Goal: Information Seeking & Learning: Learn about a topic

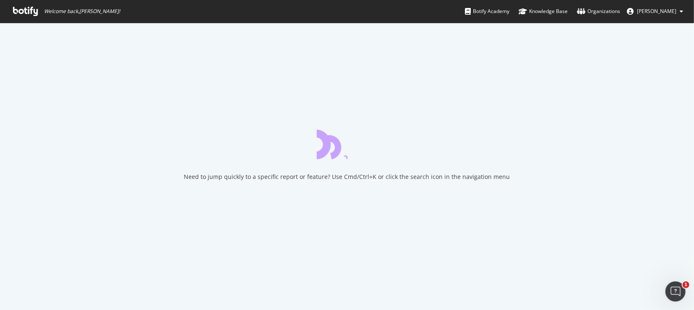
click at [26, 10] on icon at bounding box center [25, 11] width 25 height 9
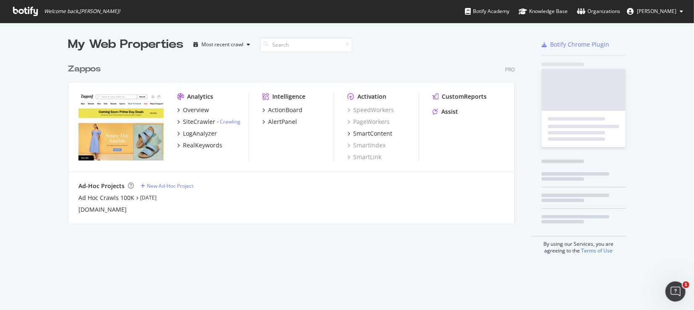
scroll to position [164, 448]
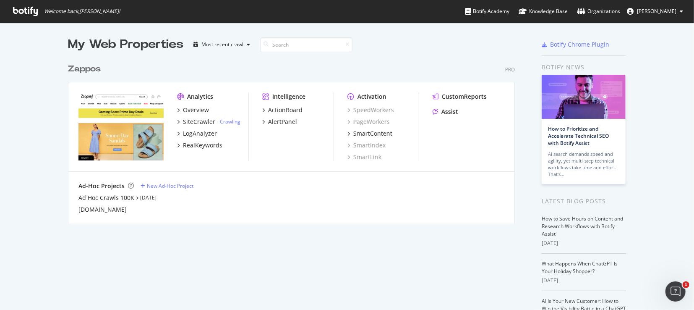
click at [79, 68] on div "Zappos" at bounding box center [84, 69] width 33 height 12
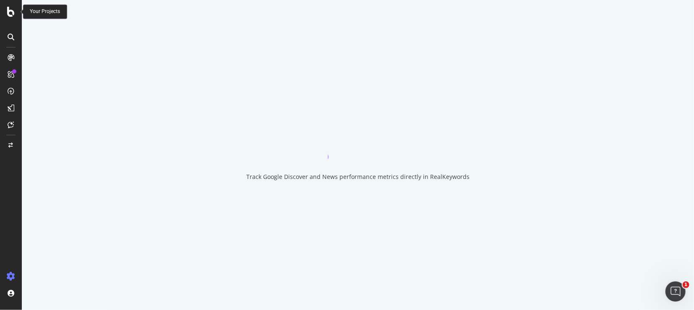
click at [10, 13] on icon at bounding box center [11, 12] width 8 height 10
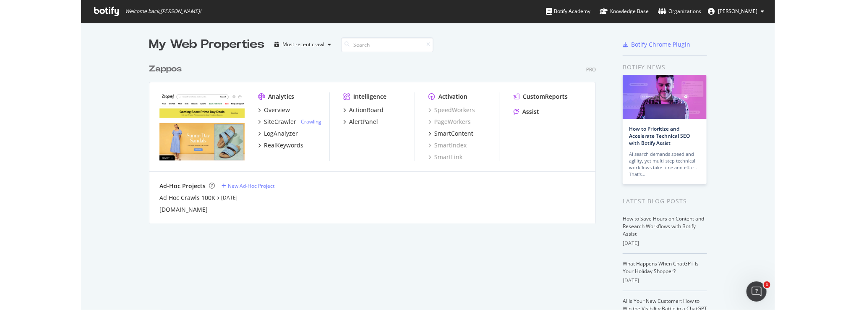
scroll to position [304, 682]
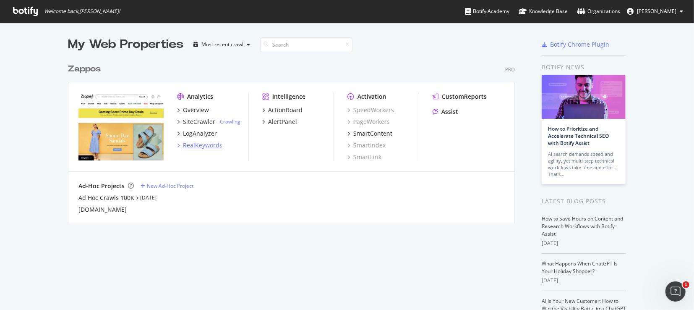
click at [191, 145] on div "RealKeywords" at bounding box center [202, 145] width 39 height 8
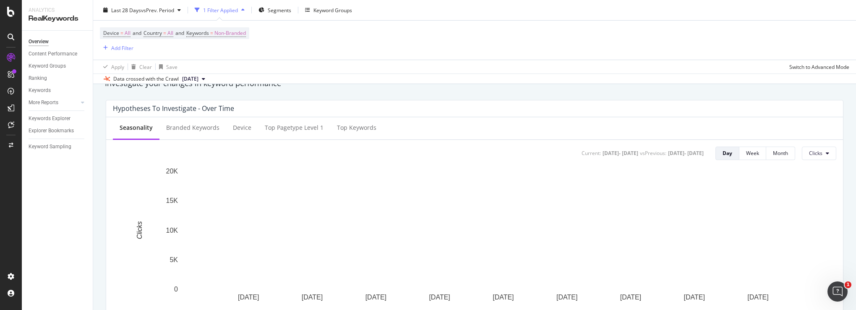
scroll to position [294, 0]
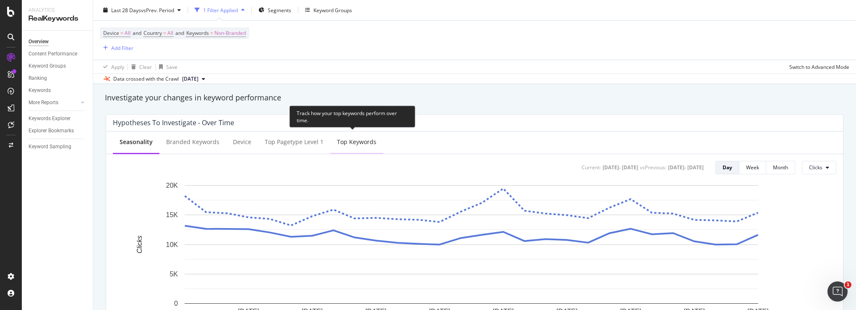
click at [337, 141] on div "Top Keywords" at bounding box center [356, 142] width 39 height 8
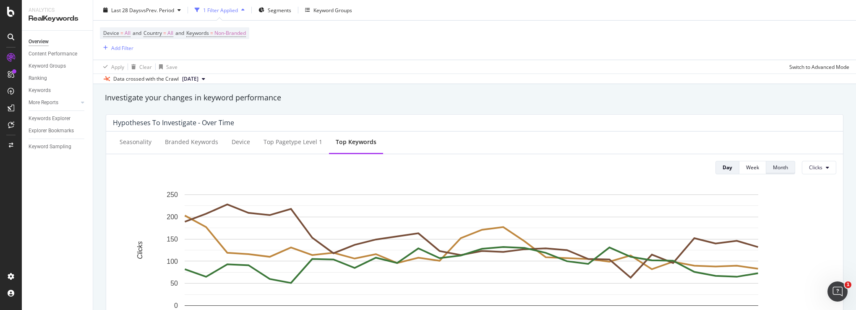
click at [694, 167] on div "Month" at bounding box center [780, 167] width 15 height 7
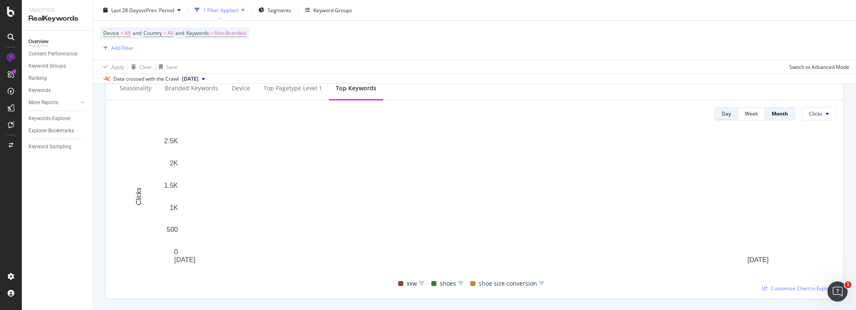
scroll to position [336, 0]
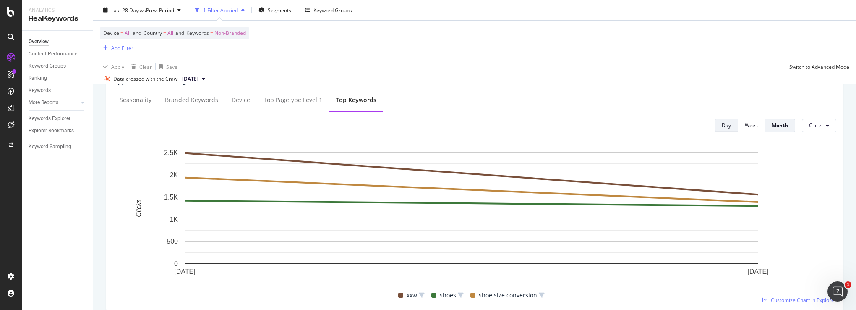
click at [694, 128] on div "Day" at bounding box center [726, 125] width 9 height 7
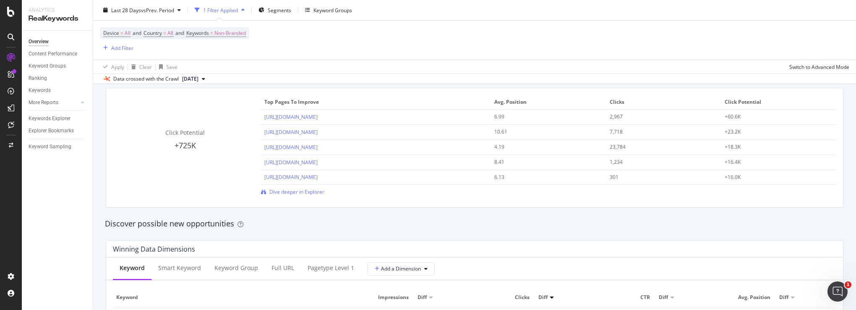
scroll to position [588, 0]
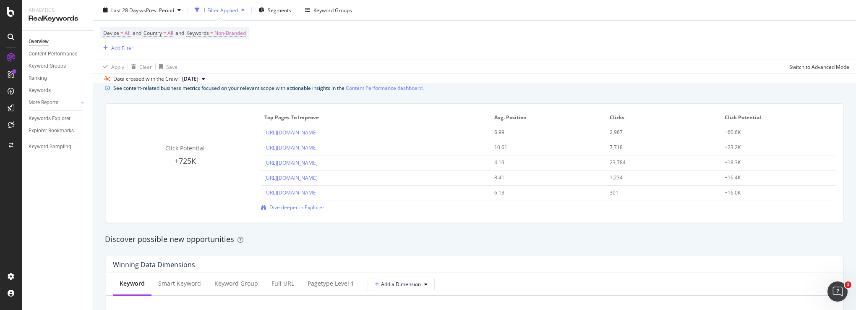
click at [318, 134] on link "[URL][DOMAIN_NAME]" at bounding box center [290, 132] width 53 height 7
